Goal: Information Seeking & Learning: Learn about a topic

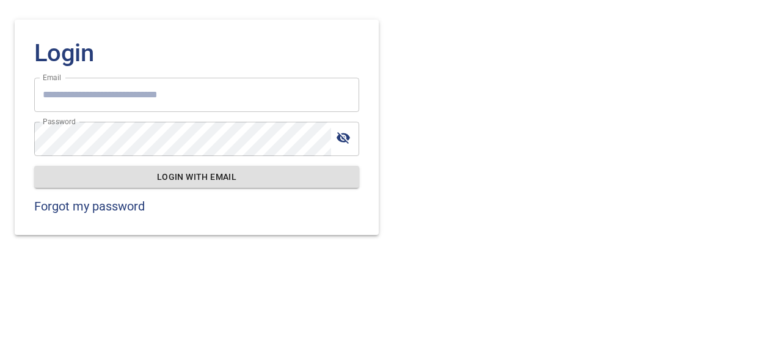
type input "**********"
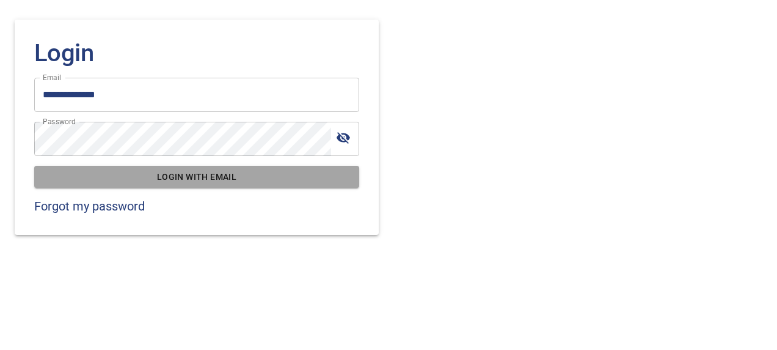
click at [251, 170] on span "Login with email" at bounding box center [197, 176] width 306 height 15
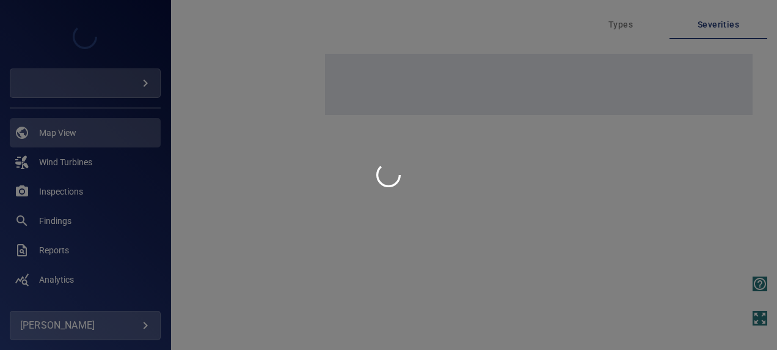
type input "***"
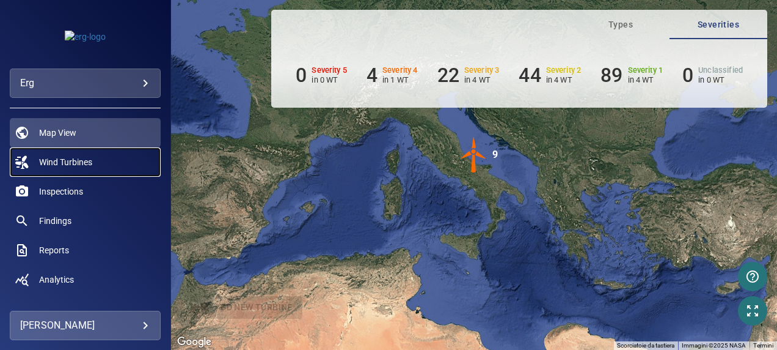
click at [94, 154] on link "Wind Turbines" at bounding box center [85, 161] width 151 height 29
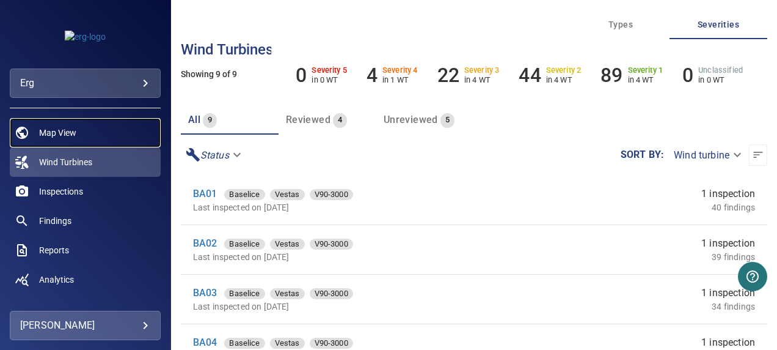
click at [78, 136] on link "Map View" at bounding box center [85, 132] width 151 height 29
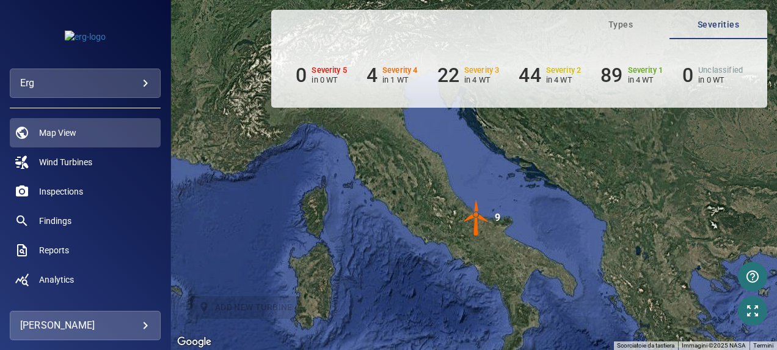
click at [499, 226] on div "9" at bounding box center [498, 217] width 6 height 37
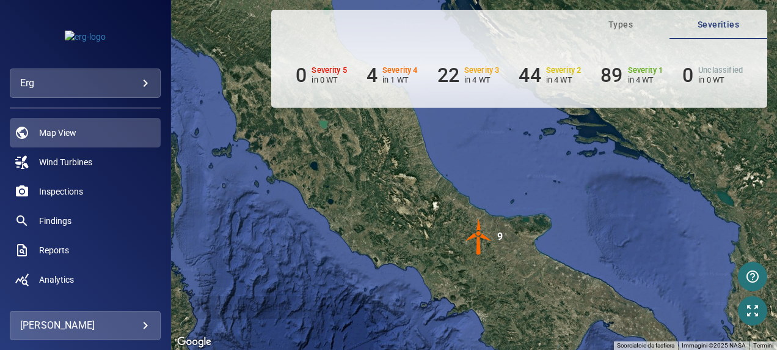
click at [479, 230] on img "9" at bounding box center [479, 236] width 37 height 37
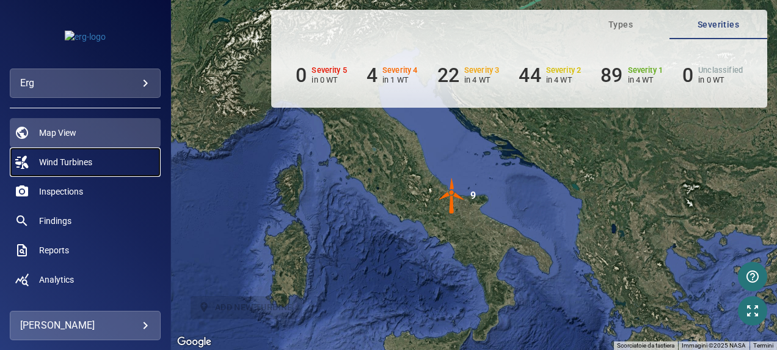
click at [92, 157] on span "Wind Turbines" at bounding box center [65, 162] width 53 height 12
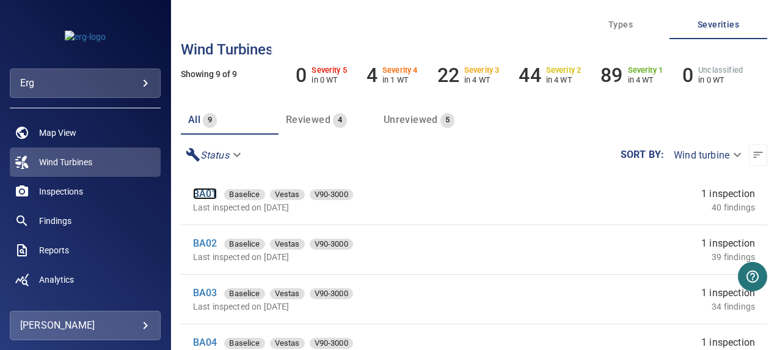
click at [196, 196] on link "BA01" at bounding box center [205, 194] width 24 height 12
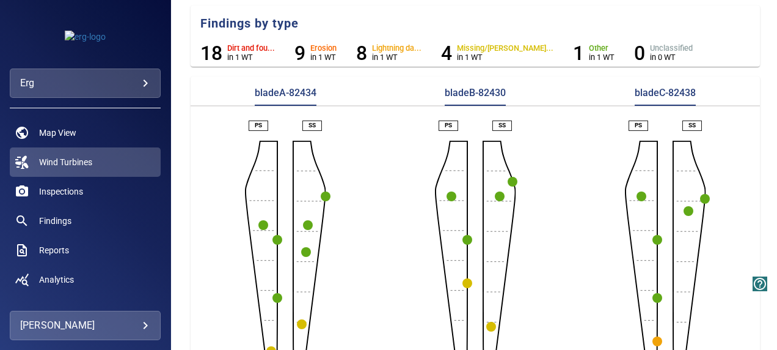
scroll to position [293, 0]
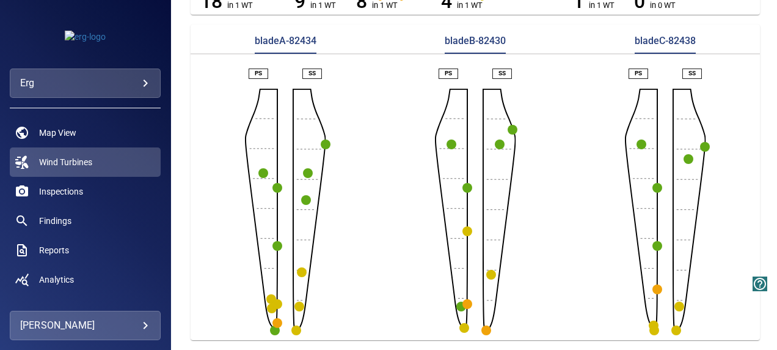
click at [269, 303] on icon "button" at bounding box center [272, 308] width 10 height 10
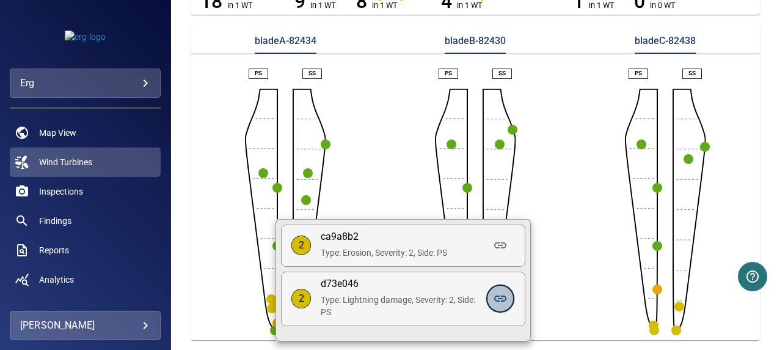
click at [499, 298] on icon at bounding box center [500, 298] width 15 height 15
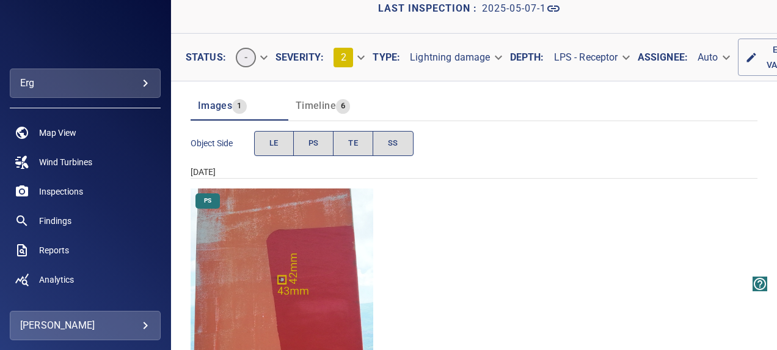
scroll to position [165, 0]
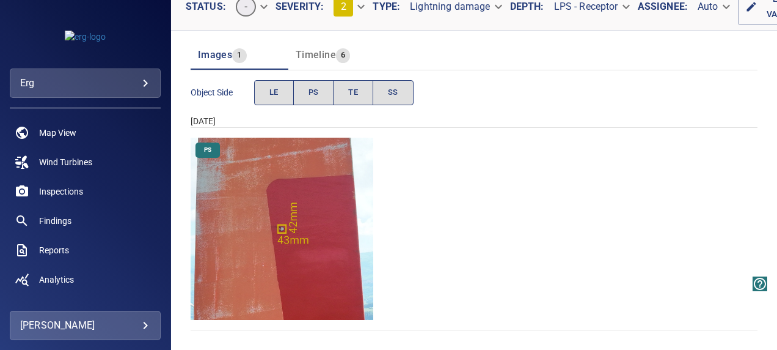
click at [281, 209] on img "Baselice/BA01/2025-05-07-1/2025-05-07-1/image22wp26.jpg" at bounding box center [282, 229] width 183 height 183
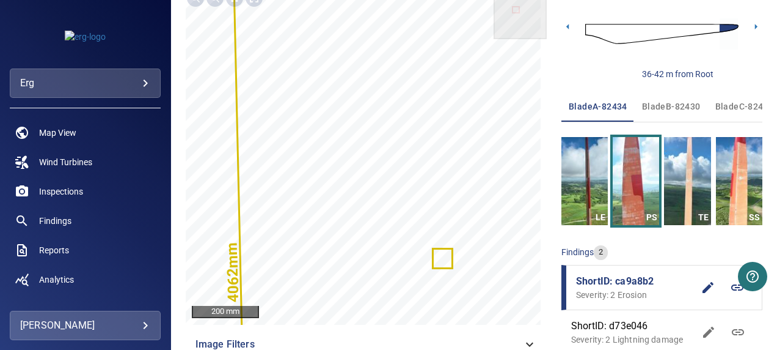
scroll to position [177, 0]
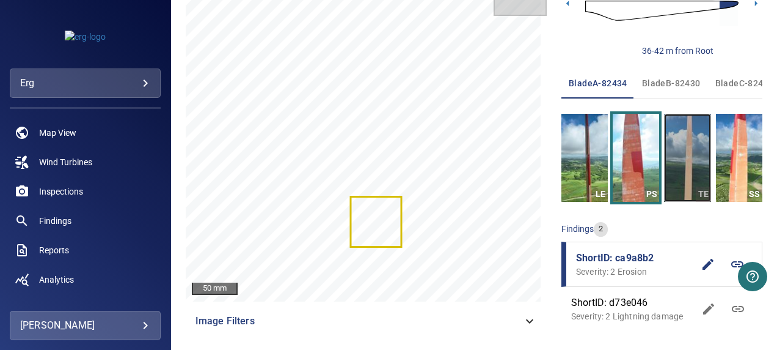
click at [669, 164] on img "button" at bounding box center [687, 158] width 46 height 88
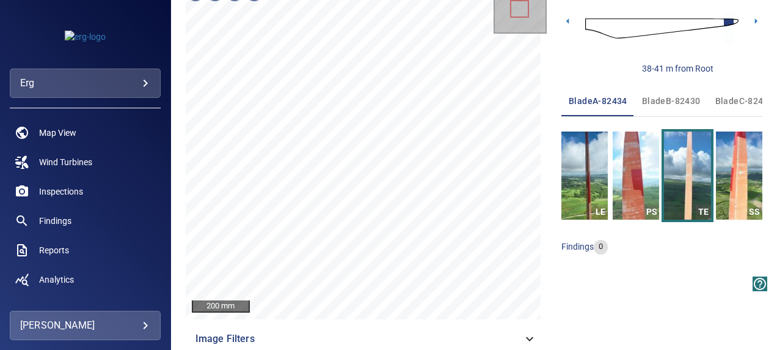
scroll to position [177, 0]
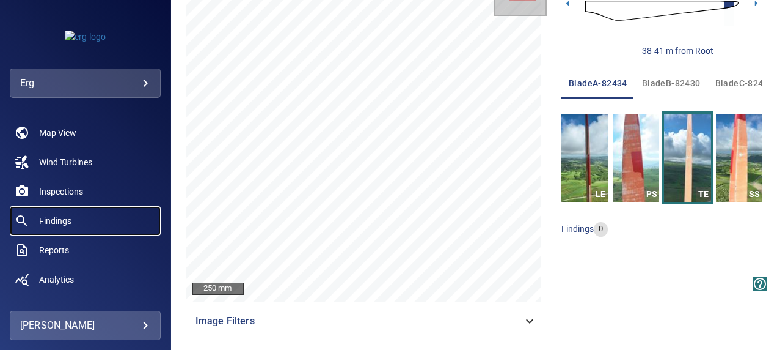
click at [62, 218] on span "Findings" at bounding box center [55, 221] width 32 height 12
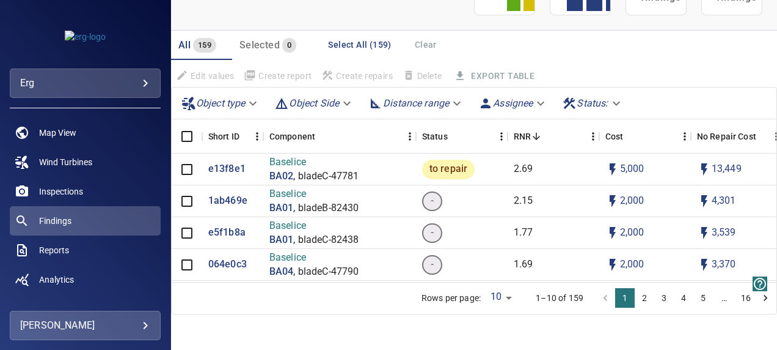
scroll to position [147, 0]
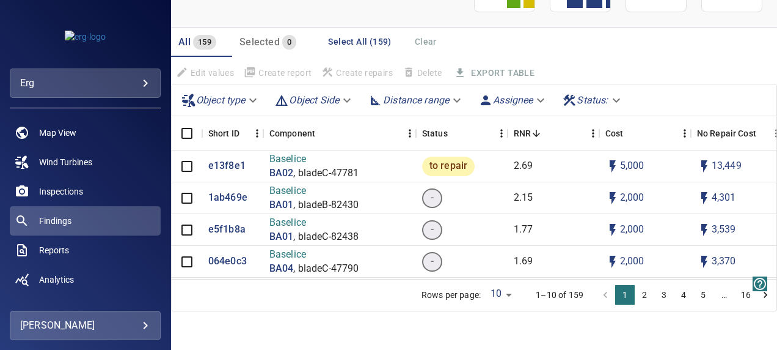
click at [495, 296] on body "**********" at bounding box center [388, 175] width 777 height 350
click at [572, 332] on div at bounding box center [388, 175] width 777 height 350
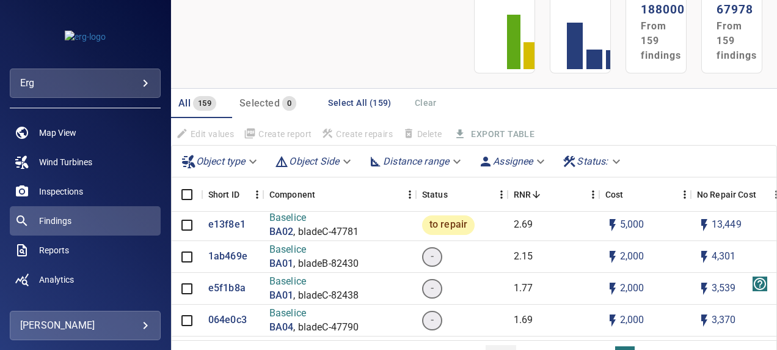
scroll to position [0, 0]
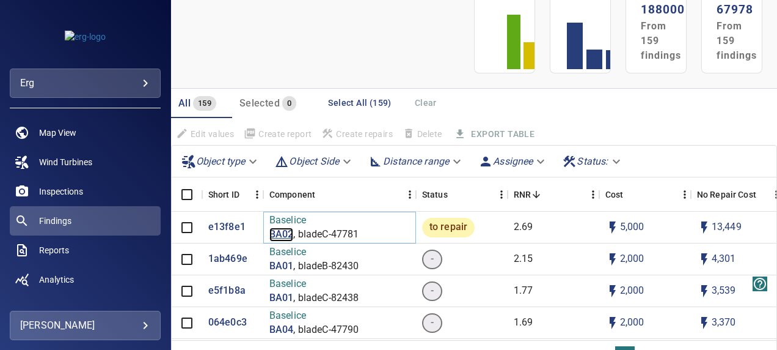
click at [284, 232] on p "BA02" at bounding box center [282, 234] width 24 height 14
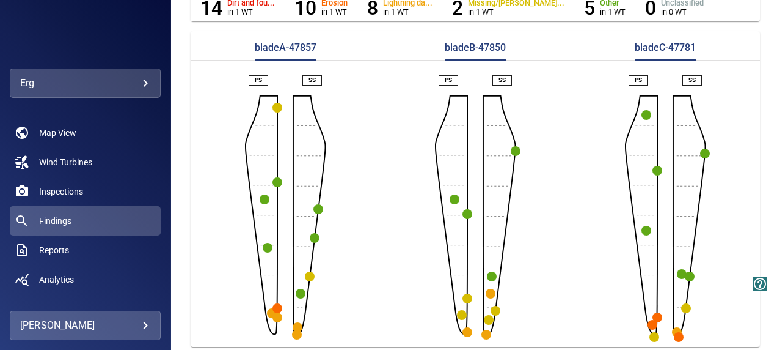
scroll to position [293, 0]
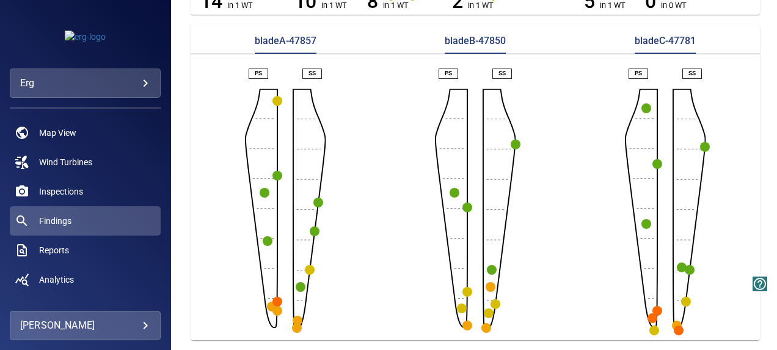
click at [274, 296] on circle "button" at bounding box center [278, 301] width 10 height 10
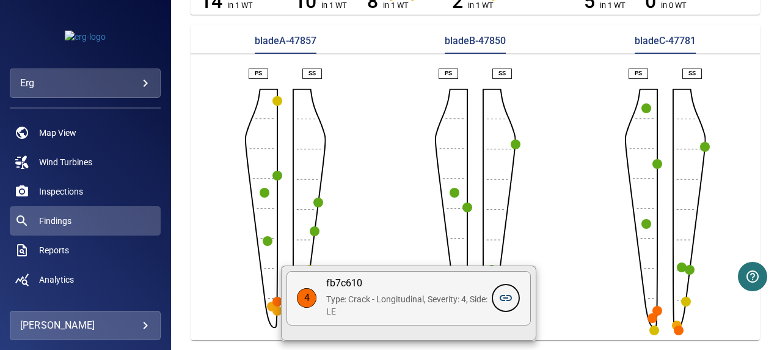
click at [502, 296] on icon at bounding box center [506, 297] width 15 height 15
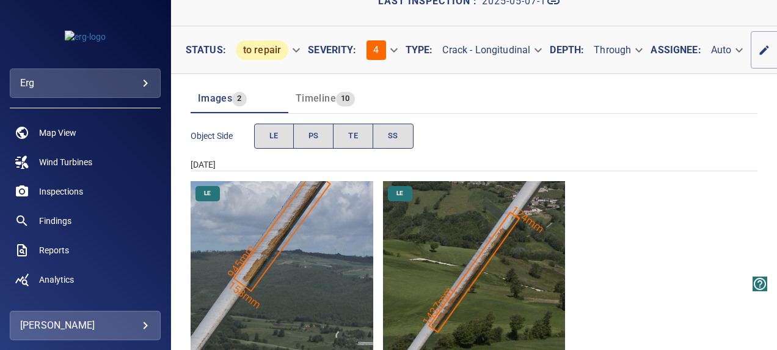
scroll to position [165, 0]
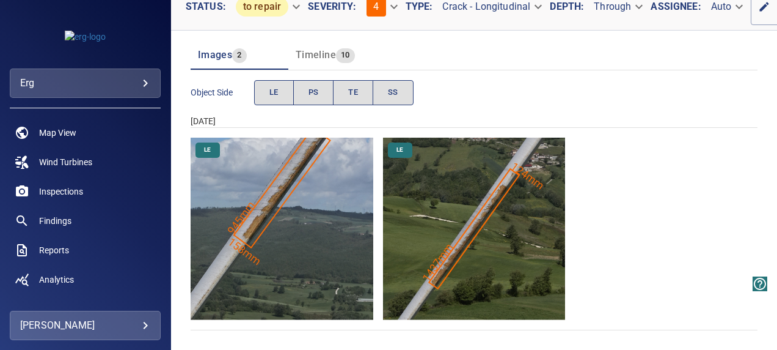
click at [301, 204] on img "Baselice/BA02/2025-05-07-1/2025-05-07-1/image78wp83.jpg" at bounding box center [282, 229] width 183 height 183
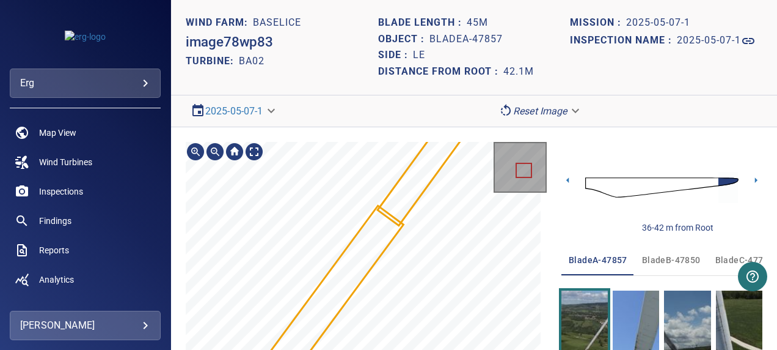
click at [374, 103] on section "**********" at bounding box center [474, 175] width 606 height 350
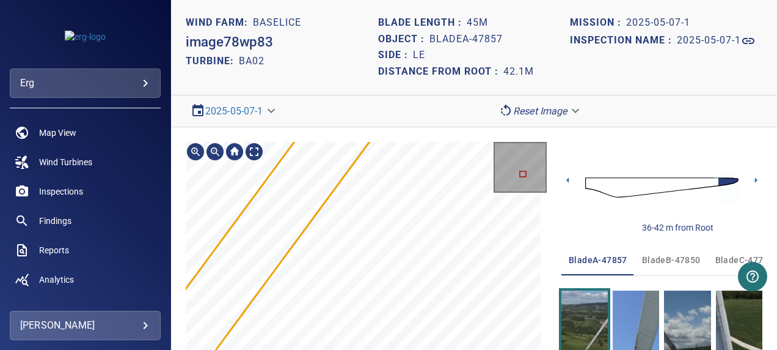
click at [376, 135] on div "200 mm Image Filters 36-42 m from Root bladeA-47857 bladeB-47850 bladeC-47781 L…" at bounding box center [474, 348] width 606 height 442
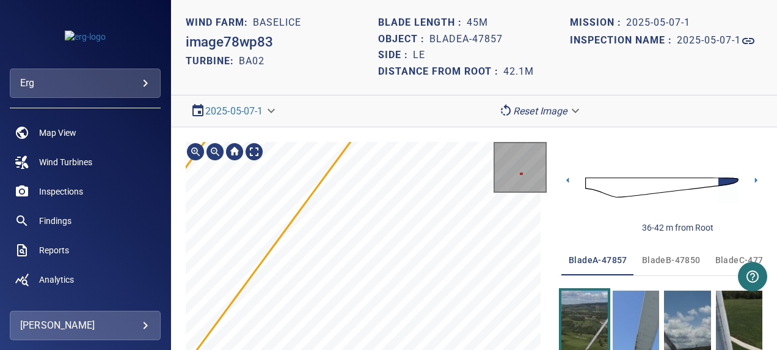
click at [346, 241] on div "[PERSON_NAME]/BA02/218b92d0-2cea-11f0-91b0-55c895a5ffbc Severity 3 Erosion" at bounding box center [366, 310] width 361 height 336
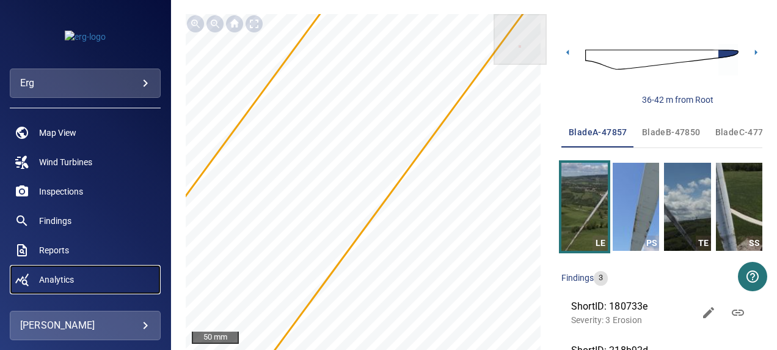
click at [71, 279] on span "Analytics" at bounding box center [56, 279] width 35 height 12
